Goal: Task Accomplishment & Management: Complete application form

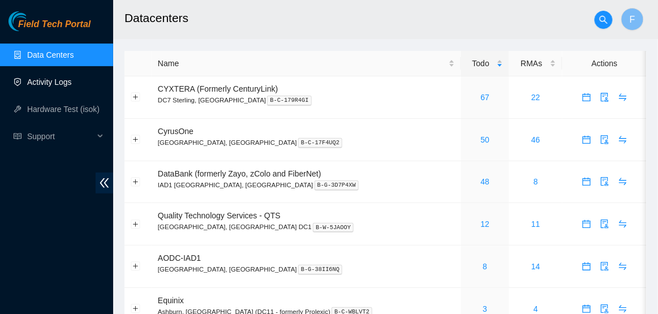
click at [69, 87] on link "Activity Logs" at bounding box center [49, 82] width 45 height 9
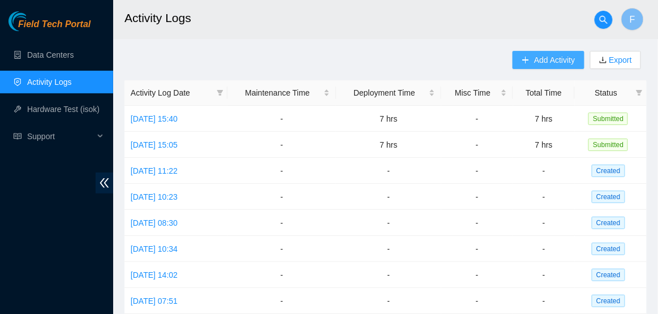
click at [555, 64] on span "Add Activity" at bounding box center [554, 60] width 41 height 12
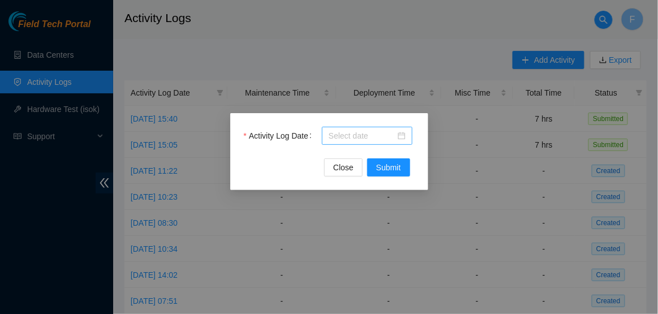
click at [406, 133] on div at bounding box center [367, 136] width 91 height 18
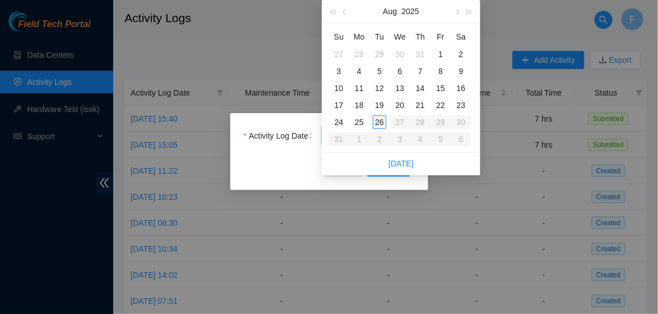
type input "[DATE]"
click at [382, 124] on div "26" at bounding box center [380, 122] width 14 height 14
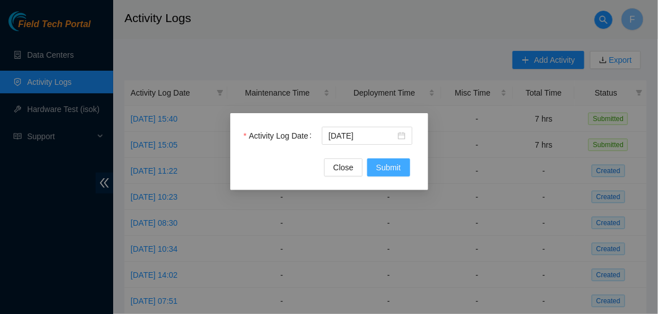
click at [397, 164] on span "Submit" at bounding box center [388, 167] width 25 height 12
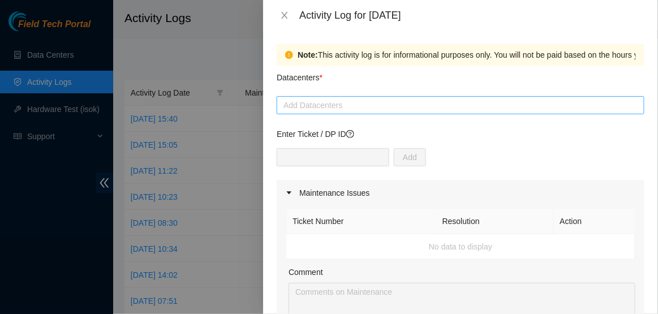
click at [376, 109] on div at bounding box center [460, 105] width 362 height 14
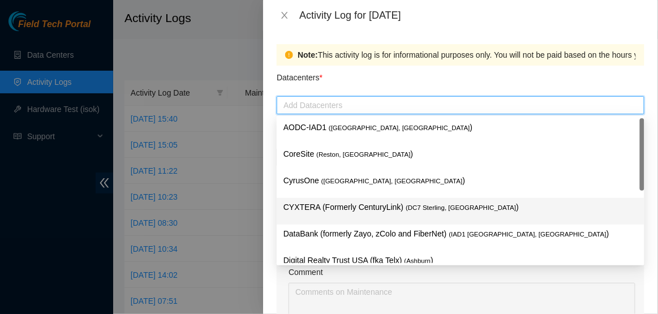
scroll to position [123, 0]
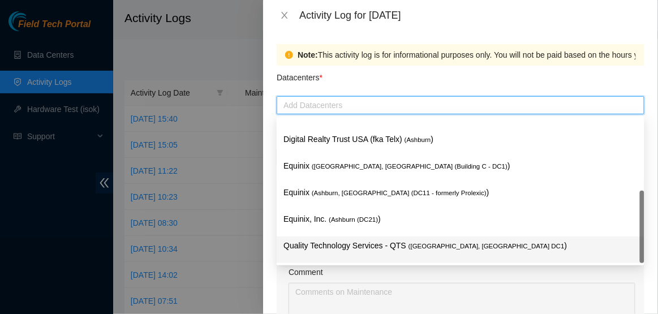
click at [337, 256] on div "Quality Technology Services - QTS ( [GEOGRAPHIC_DATA], [GEOGRAPHIC_DATA] DC1 )" at bounding box center [460, 249] width 354 height 21
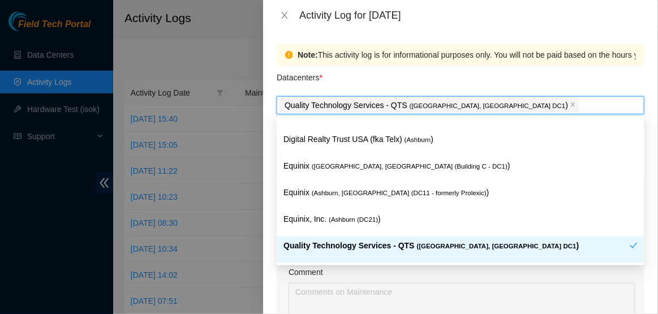
click at [354, 250] on p "Quality Technology Services - QTS ( [GEOGRAPHIC_DATA], [GEOGRAPHIC_DATA] DC1 )" at bounding box center [456, 245] width 346 height 13
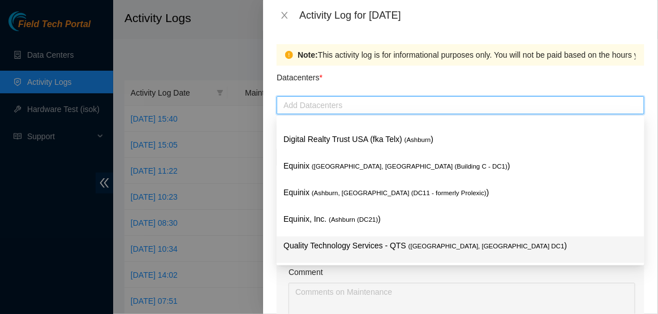
click at [354, 250] on p "Quality Technology Services - QTS ( [GEOGRAPHIC_DATA], [GEOGRAPHIC_DATA] DC1 )" at bounding box center [460, 245] width 354 height 13
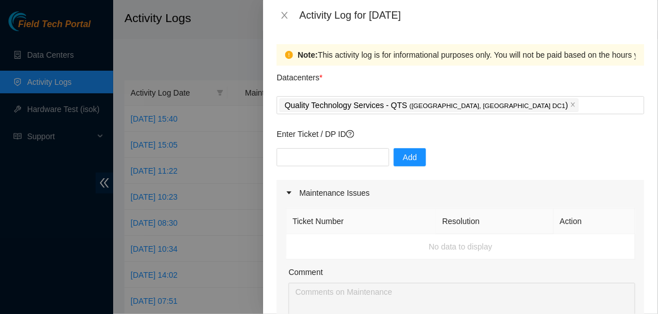
click at [540, 71] on div "Datacenters *" at bounding box center [461, 81] width 368 height 31
click at [328, 160] on input "text" at bounding box center [333, 157] width 113 height 18
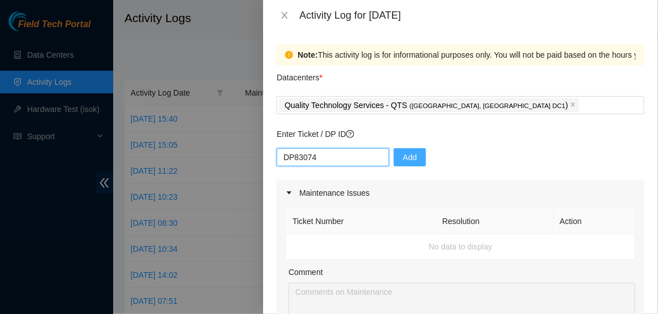
type input "DP83074"
click at [413, 158] on button "Add" at bounding box center [410, 157] width 32 height 18
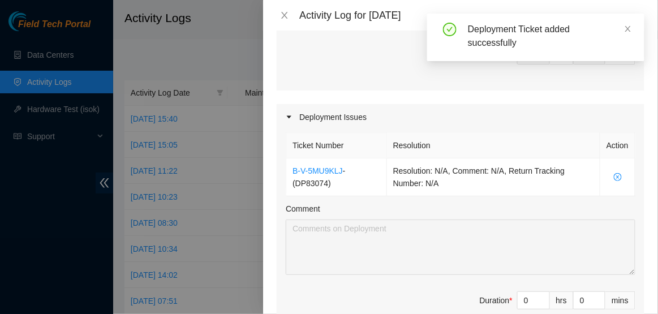
scroll to position [381, 0]
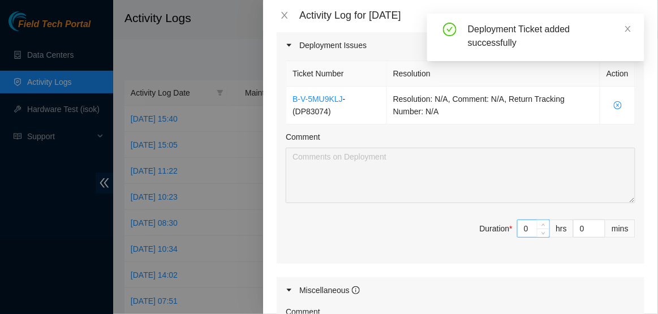
click at [535, 230] on input "0" at bounding box center [534, 228] width 32 height 17
type input "8"
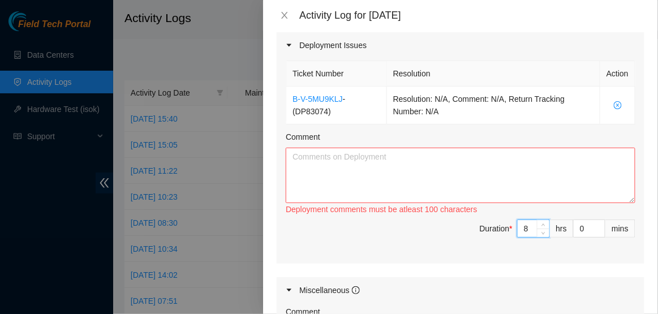
type input "8"
click at [375, 162] on textarea "Comment" at bounding box center [461, 175] width 350 height 55
paste textarea "-Troubleshot DP83074 with [PERSON_NAME] and [PERSON_NAME] (FT [PERSON_NAME] ass…"
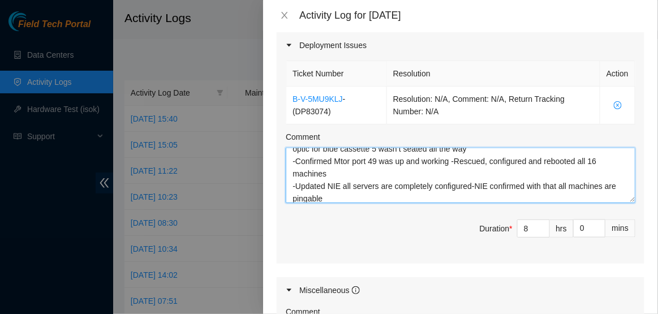
scroll to position [625, 0]
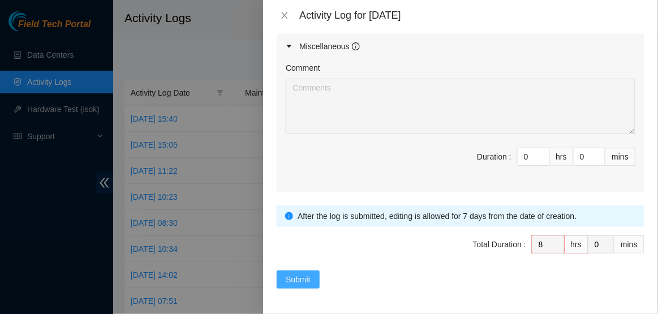
type textarea "-Troubleshot DP83074 with [PERSON_NAME] and [PERSON_NAME] (FT [PERSON_NAME] ass…"
click at [307, 282] on span "Submit" at bounding box center [298, 279] width 25 height 12
